Goal: Task Accomplishment & Management: Use online tool/utility

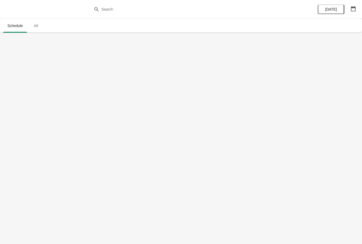
click at [356, 3] on div "[DATE]" at bounding box center [336, 9] width 50 height 19
click at [354, 6] on icon "button" at bounding box center [352, 8] width 5 height 5
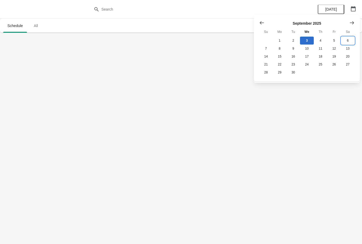
click at [347, 37] on button "6" at bounding box center [348, 41] width 14 height 8
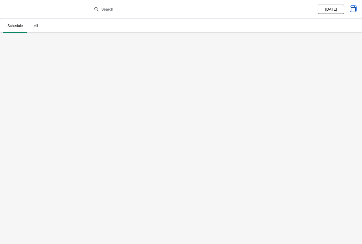
click at [352, 6] on icon "button" at bounding box center [352, 8] width 5 height 5
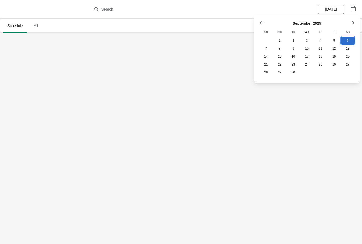
click at [350, 39] on button "6" at bounding box center [348, 41] width 14 height 8
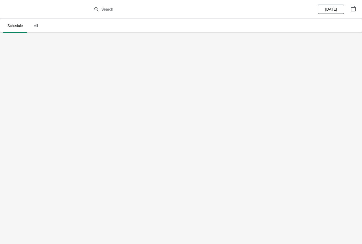
click at [343, 6] on button "[DATE]" at bounding box center [331, 10] width 26 height 10
click at [352, 5] on button "button" at bounding box center [353, 9] width 10 height 10
